Goal: Task Accomplishment & Management: Use online tool/utility

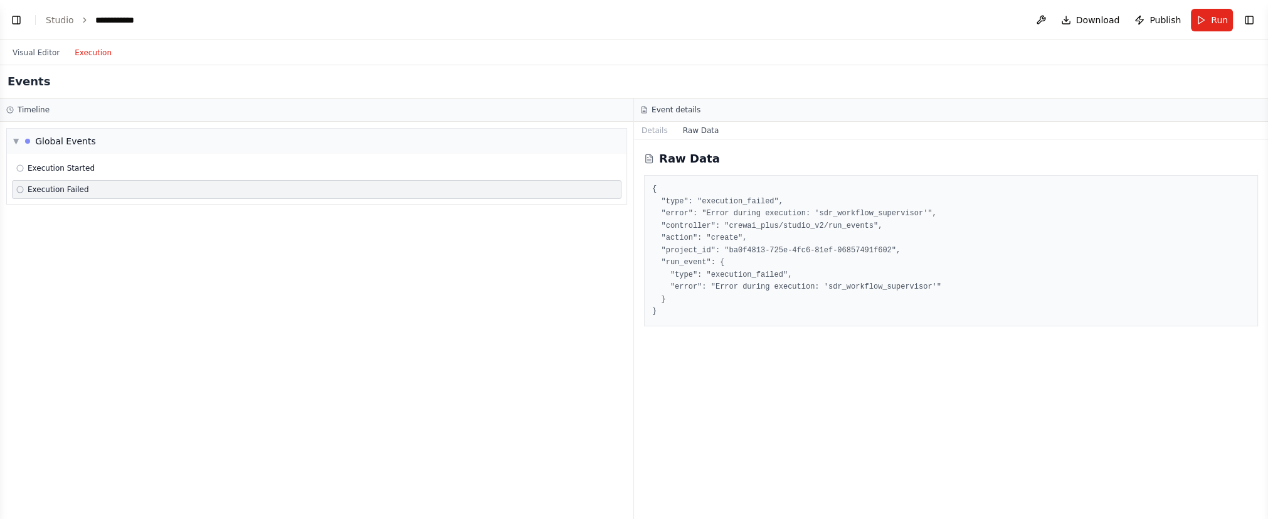
scroll to position [3002, 0]
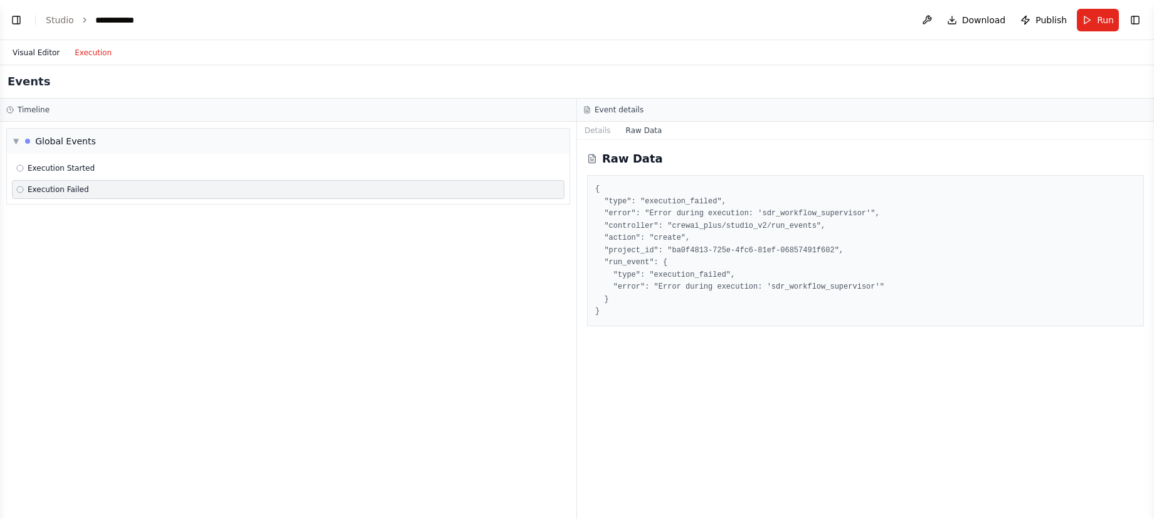
click at [37, 45] on button "Visual Editor" at bounding box center [36, 52] width 62 height 15
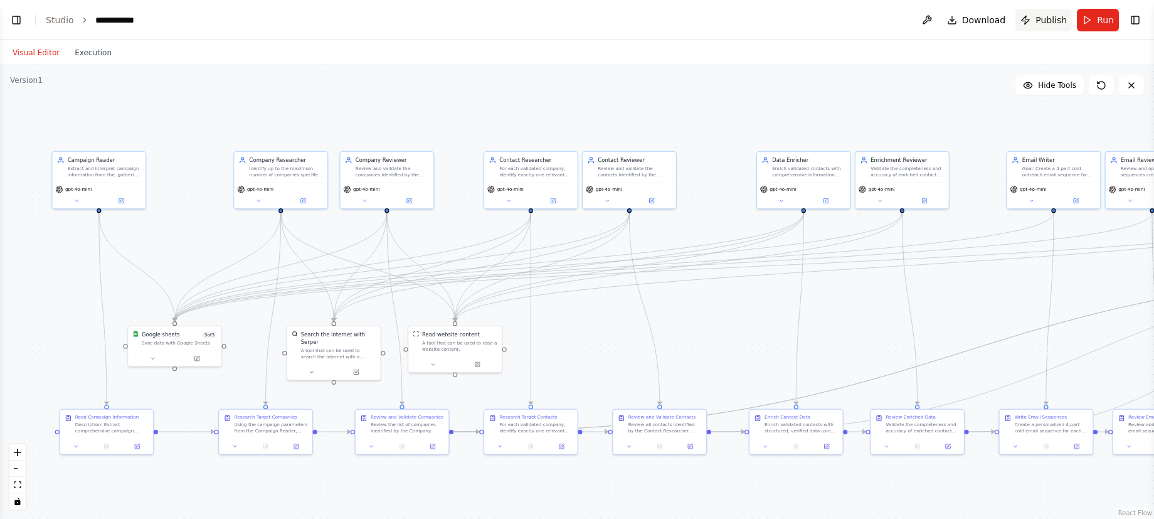
click at [1041, 18] on span "Publish" at bounding box center [1050, 20] width 31 height 13
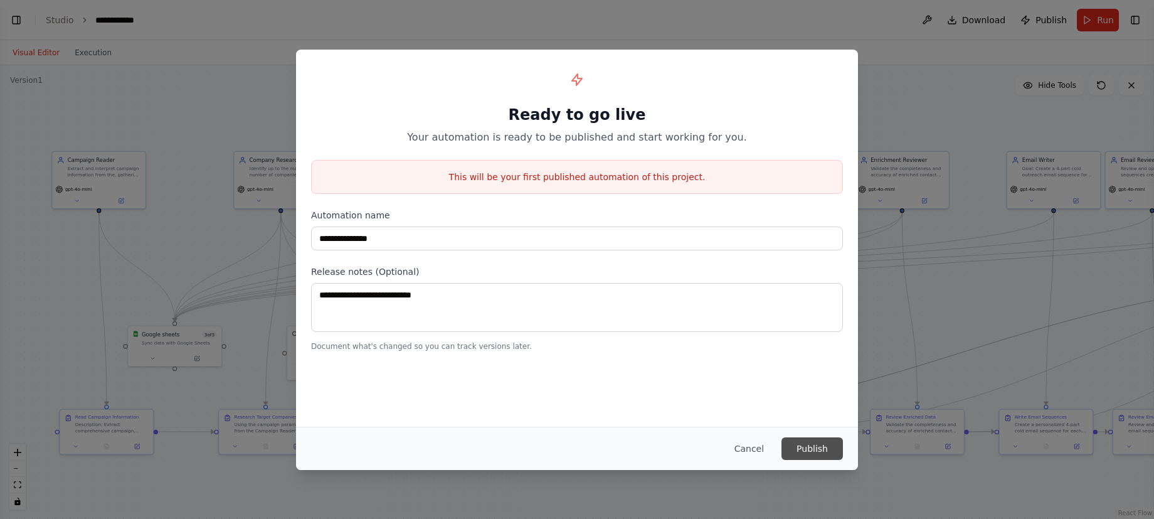
click at [820, 448] on button "Publish" at bounding box center [811, 448] width 61 height 23
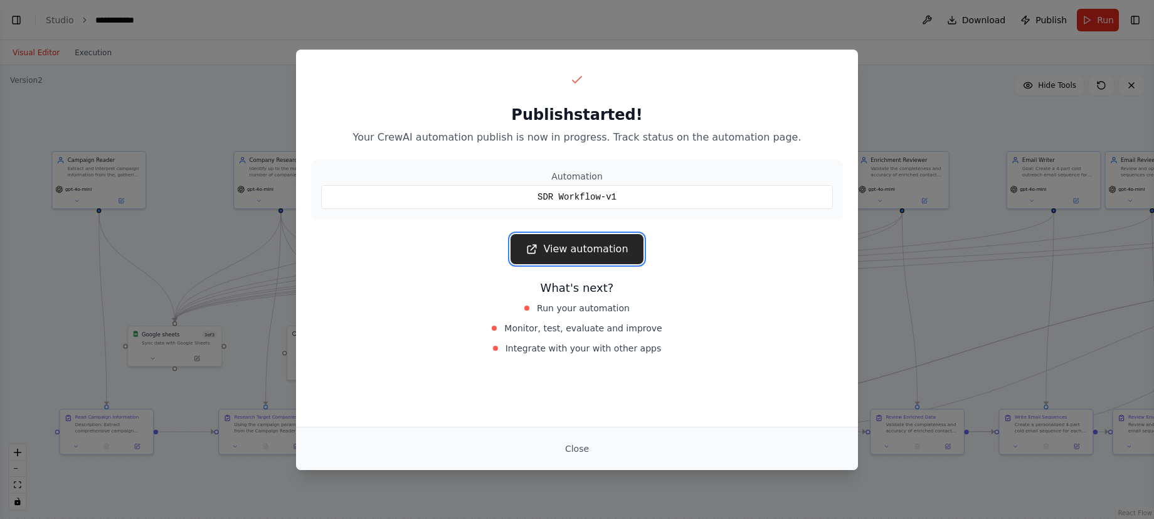
click at [578, 250] on link "View automation" at bounding box center [576, 249] width 132 height 30
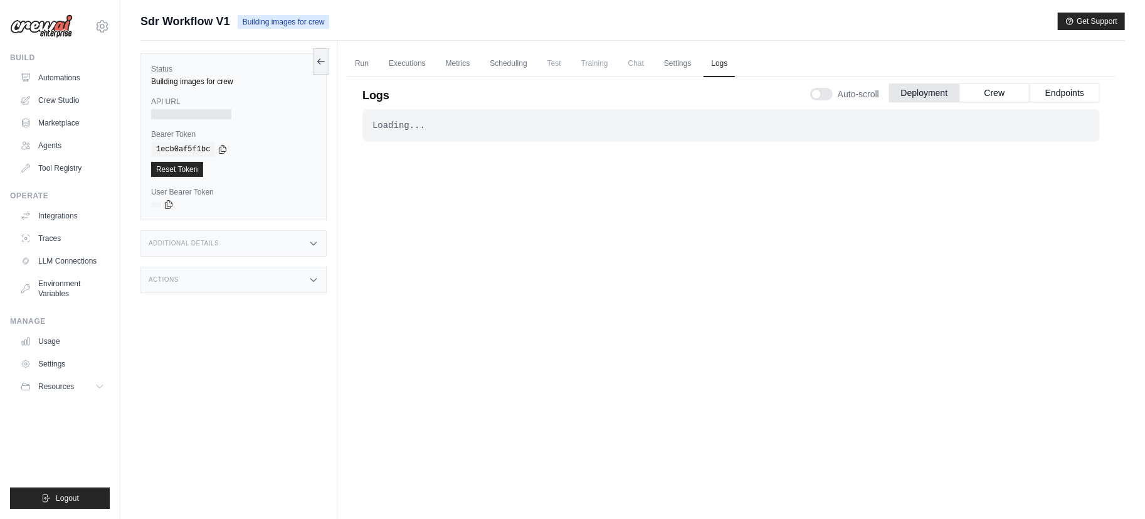
click at [423, 142] on div "Loading... . . . In Progress" at bounding box center [730, 307] width 737 height 396
click at [401, 125] on div "Loading..." at bounding box center [730, 125] width 717 height 13
click at [418, 68] on link "Executions" at bounding box center [407, 64] width 52 height 26
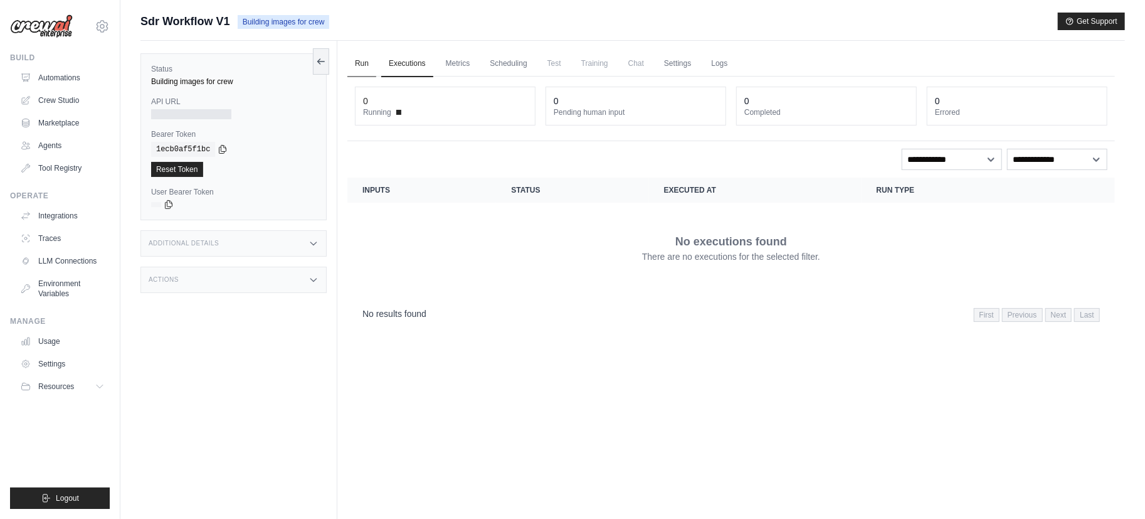
click at [353, 56] on link "Run" at bounding box center [361, 64] width 29 height 26
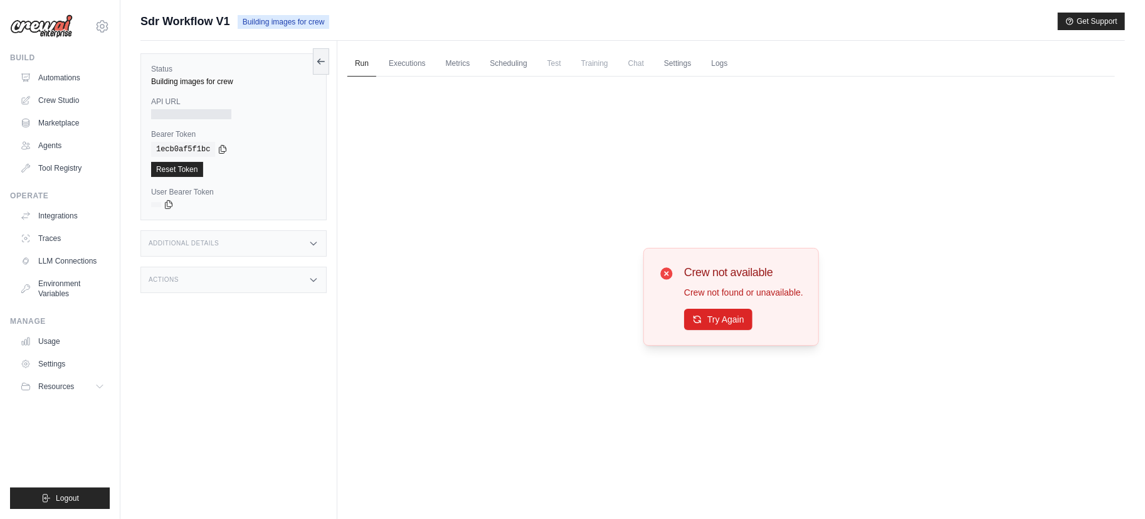
click at [511, 394] on div "Crew not available Crew not found or unavailable. Try Again" at bounding box center [731, 297] width 768 height 441
click at [710, 313] on button "Try Again" at bounding box center [718, 318] width 68 height 21
click at [758, 64] on ul "Run Executions Metrics Scheduling Test Training Chat Settings Logs" at bounding box center [731, 64] width 768 height 26
click at [735, 70] on link "Logs" at bounding box center [719, 64] width 31 height 26
